Goal: Task Accomplishment & Management: Manage account settings

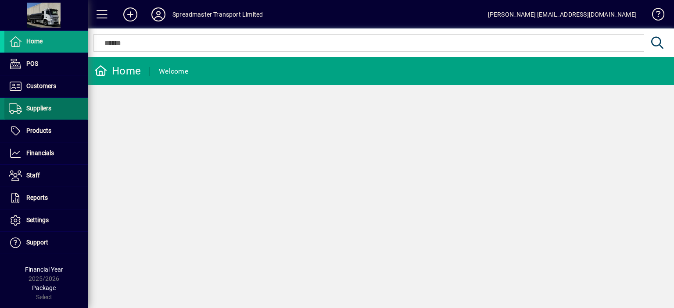
click at [42, 108] on span "Suppliers" at bounding box center [38, 108] width 25 height 7
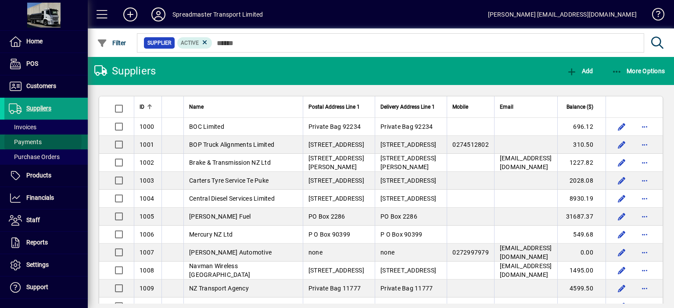
click at [29, 141] on span "Payments" at bounding box center [25, 142] width 33 height 7
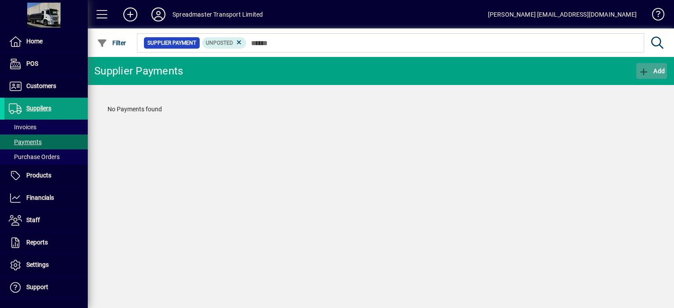
click at [659, 70] on span "Add" at bounding box center [651, 71] width 26 height 7
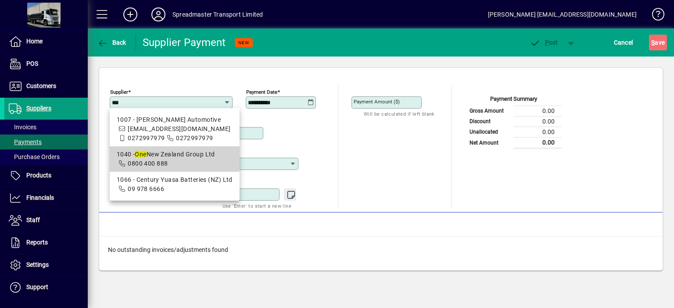
click at [168, 158] on div "1040 - One New Zealand Group Ltd" at bounding box center [175, 154] width 116 height 9
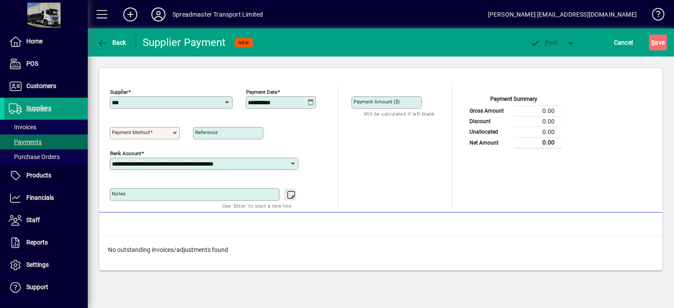
type input "**********"
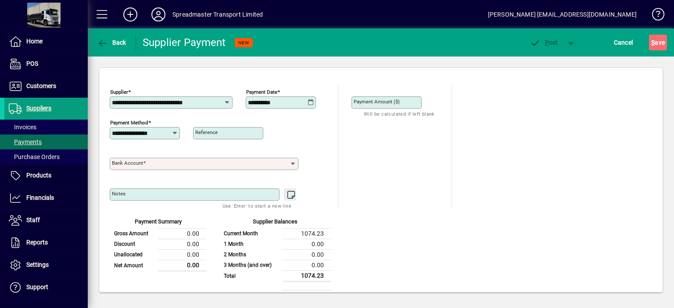
click at [145, 165] on span at bounding box center [144, 163] width 3 height 6
click at [145, 165] on input "Bank Account" at bounding box center [200, 164] width 177 height 7
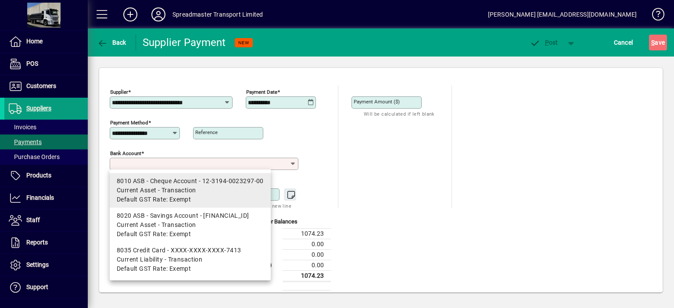
click at [160, 176] on mat-option "8010 ASB - Cheque Account - 12-3194-0023297-00 Current Asset - Transaction Defa…" at bounding box center [190, 190] width 161 height 35
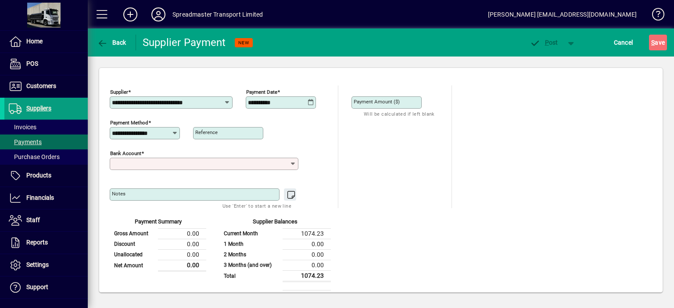
type input "**********"
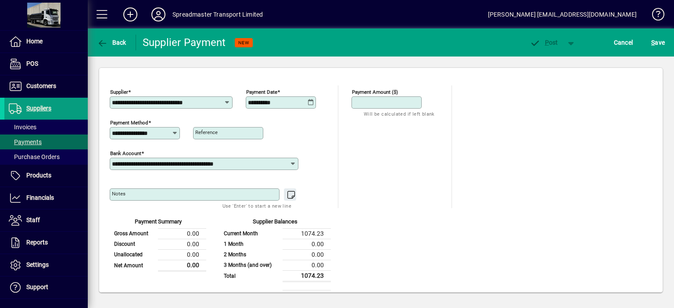
click at [409, 103] on input "Payment Amount ($)" at bounding box center [388, 102] width 68 height 7
type input "*******"
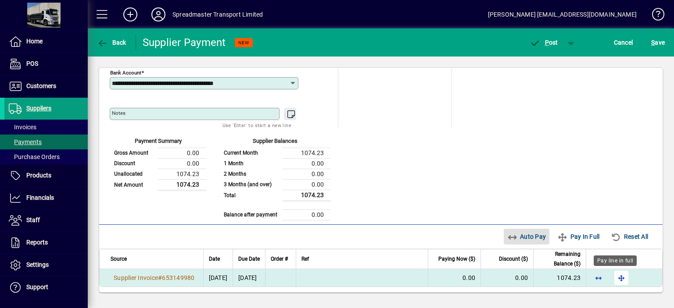
click at [614, 277] on span "button" at bounding box center [621, 278] width 21 height 21
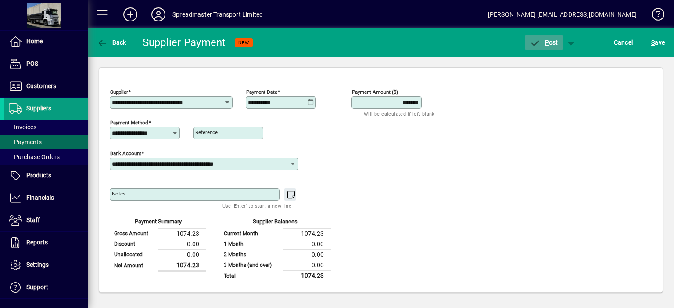
click at [550, 42] on span "P ost" at bounding box center [544, 42] width 29 height 7
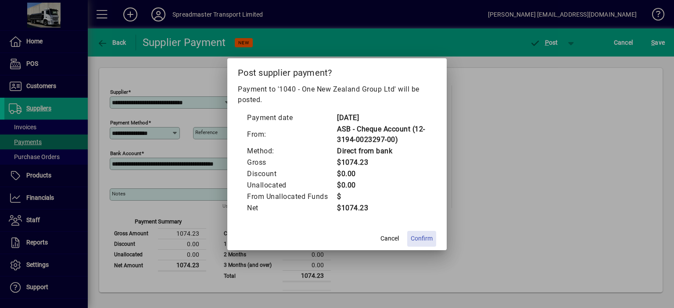
click at [427, 239] on span "Confirm" at bounding box center [422, 238] width 22 height 9
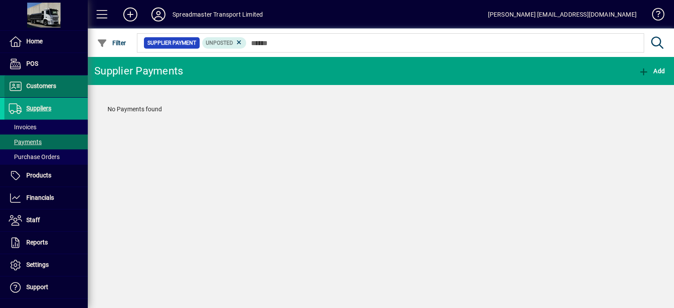
click at [47, 86] on span "Customers" at bounding box center [41, 85] width 30 height 7
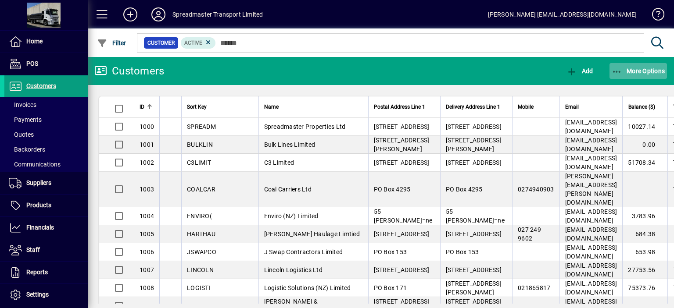
click at [640, 72] on span "More Options" at bounding box center [639, 71] width 54 height 7
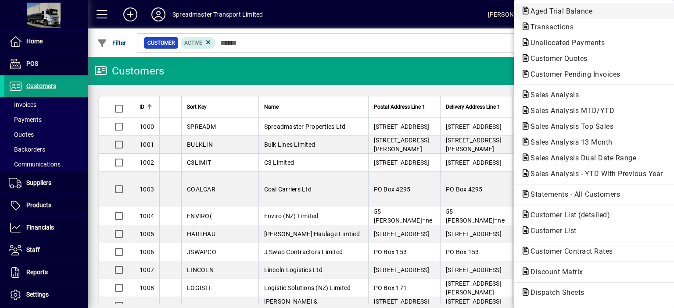
click at [541, 10] on span "Aged Trial Balance" at bounding box center [559, 11] width 76 height 8
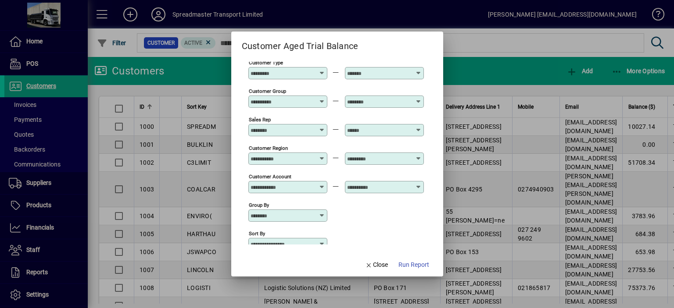
scroll to position [65, 0]
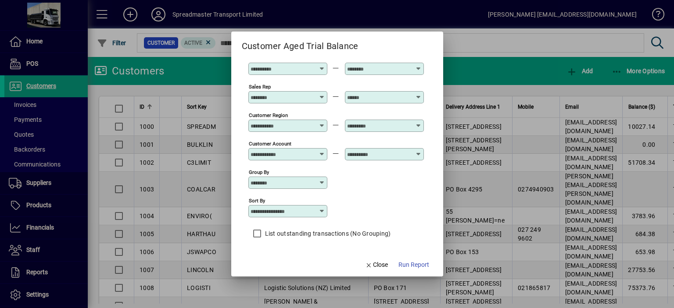
click at [324, 212] on icon at bounding box center [322, 211] width 7 height 7
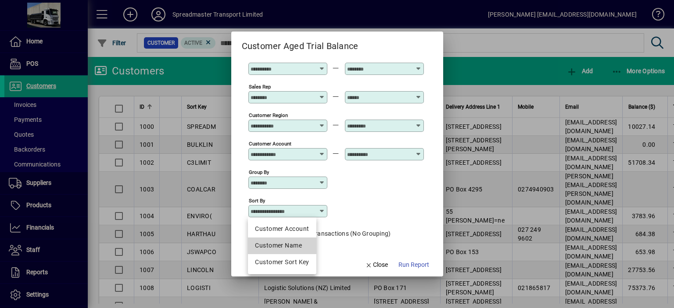
click at [294, 245] on div "Customer Name" at bounding box center [282, 245] width 54 height 9
type input "**********"
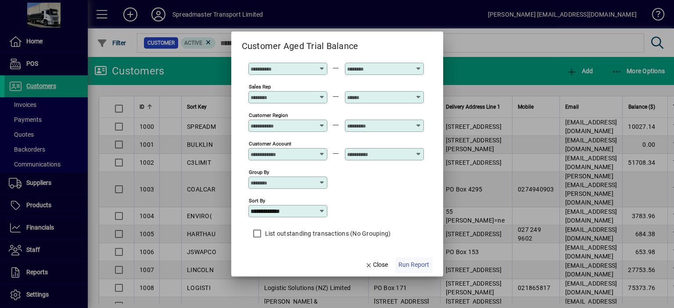
click at [408, 266] on span "Run Report" at bounding box center [413, 265] width 31 height 9
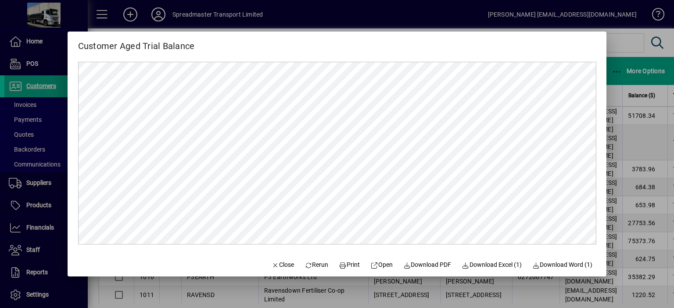
scroll to position [0, 0]
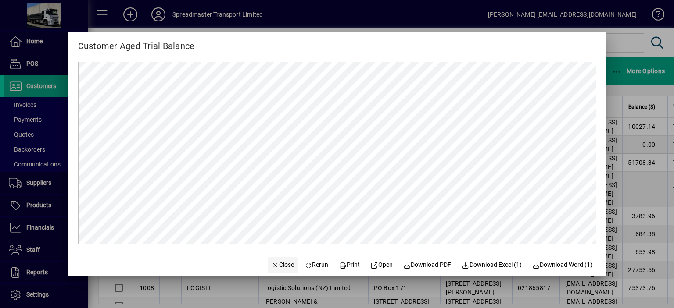
click at [276, 265] on span "Close" at bounding box center [282, 265] width 23 height 9
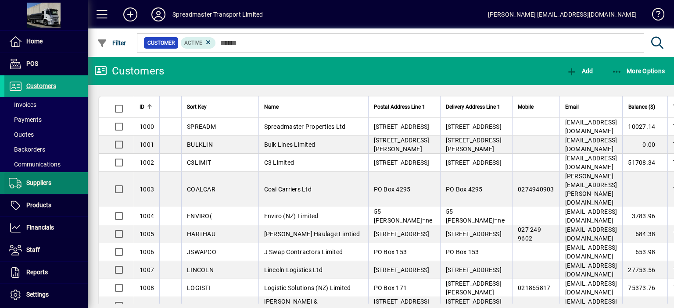
click at [43, 184] on span "Suppliers" at bounding box center [38, 182] width 25 height 7
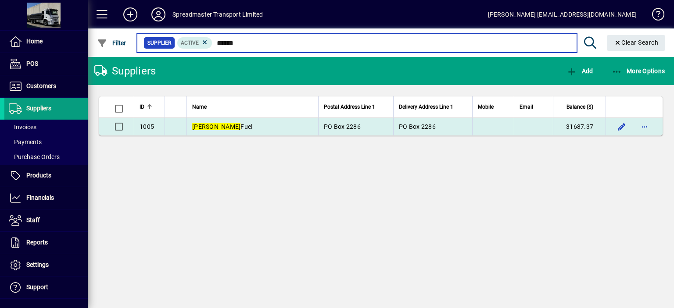
type input "******"
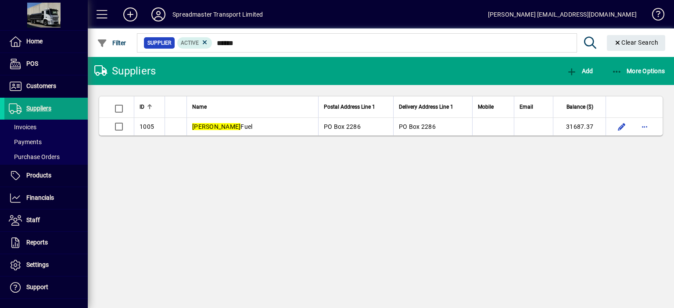
click at [220, 123] on span "[PERSON_NAME] Fuel" at bounding box center [222, 126] width 60 height 7
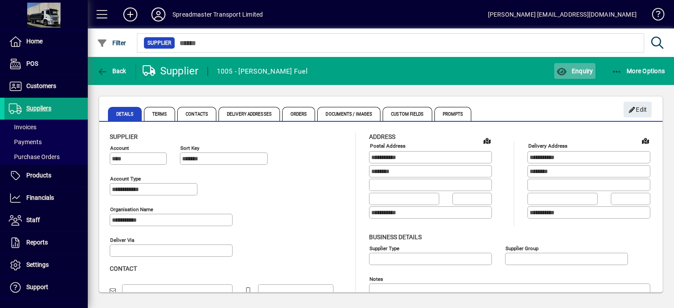
click at [582, 69] on span "Enquiry" at bounding box center [574, 71] width 36 height 7
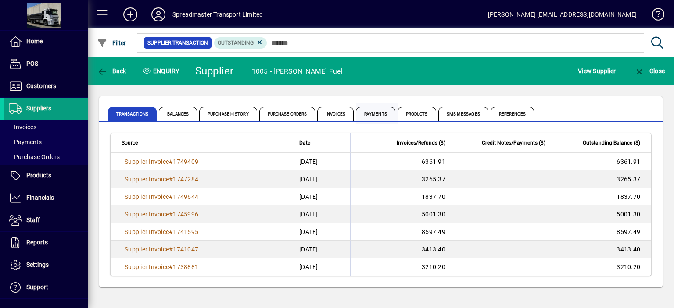
click at [382, 116] on span "Payments" at bounding box center [375, 114] width 39 height 14
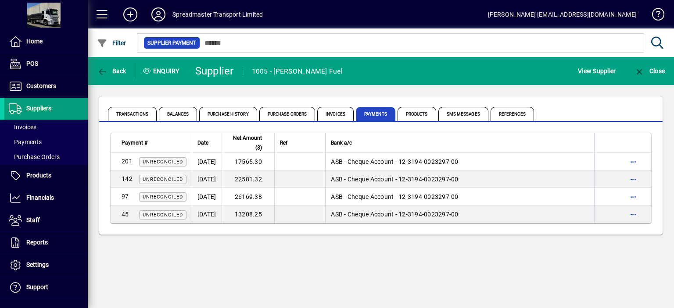
click at [159, 15] on icon at bounding box center [159, 14] width 18 height 14
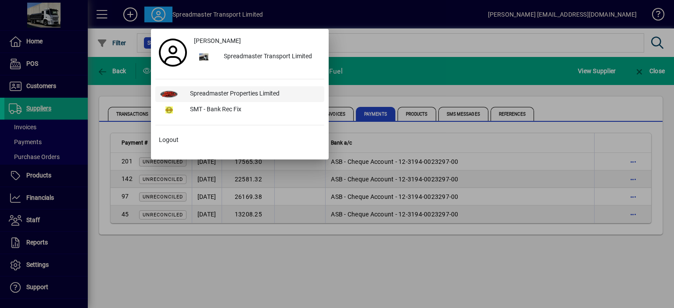
click at [211, 93] on div "Spreadmaster Properties Limited" at bounding box center [253, 94] width 141 height 16
